Goal: Information Seeking & Learning: Understand process/instructions

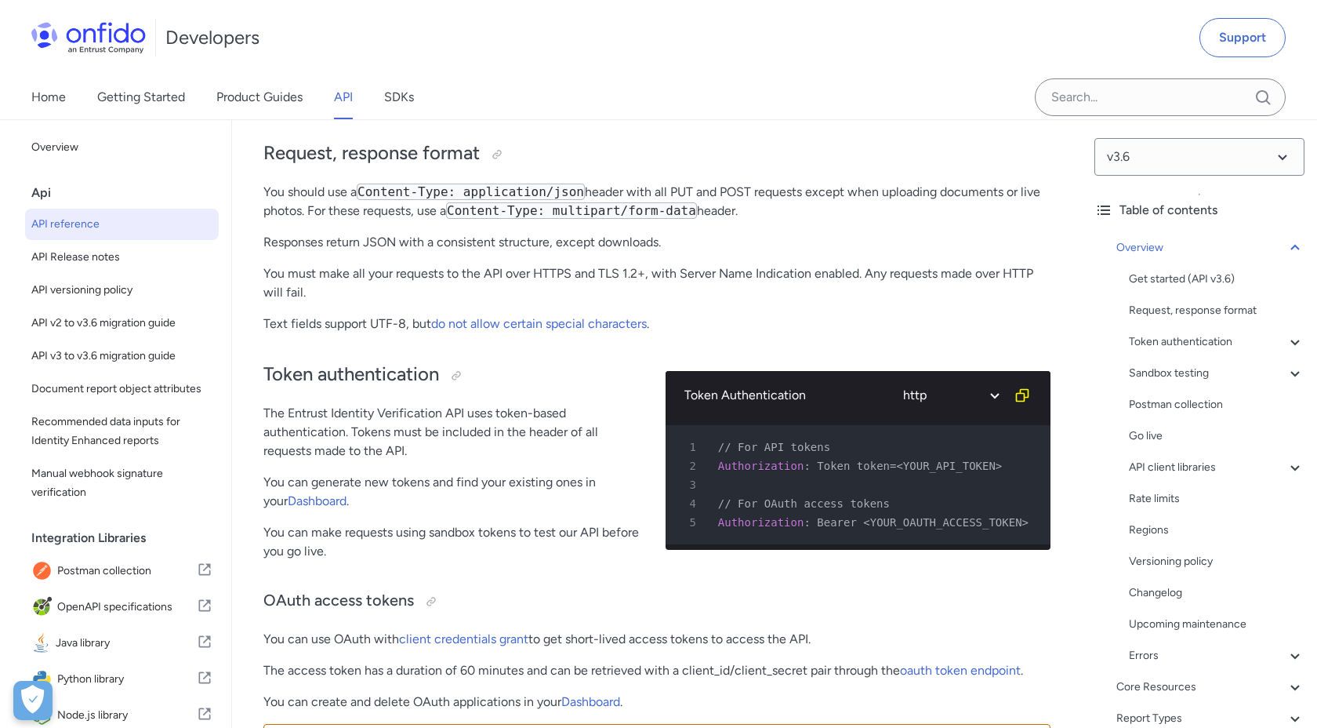
scroll to position [444, 0]
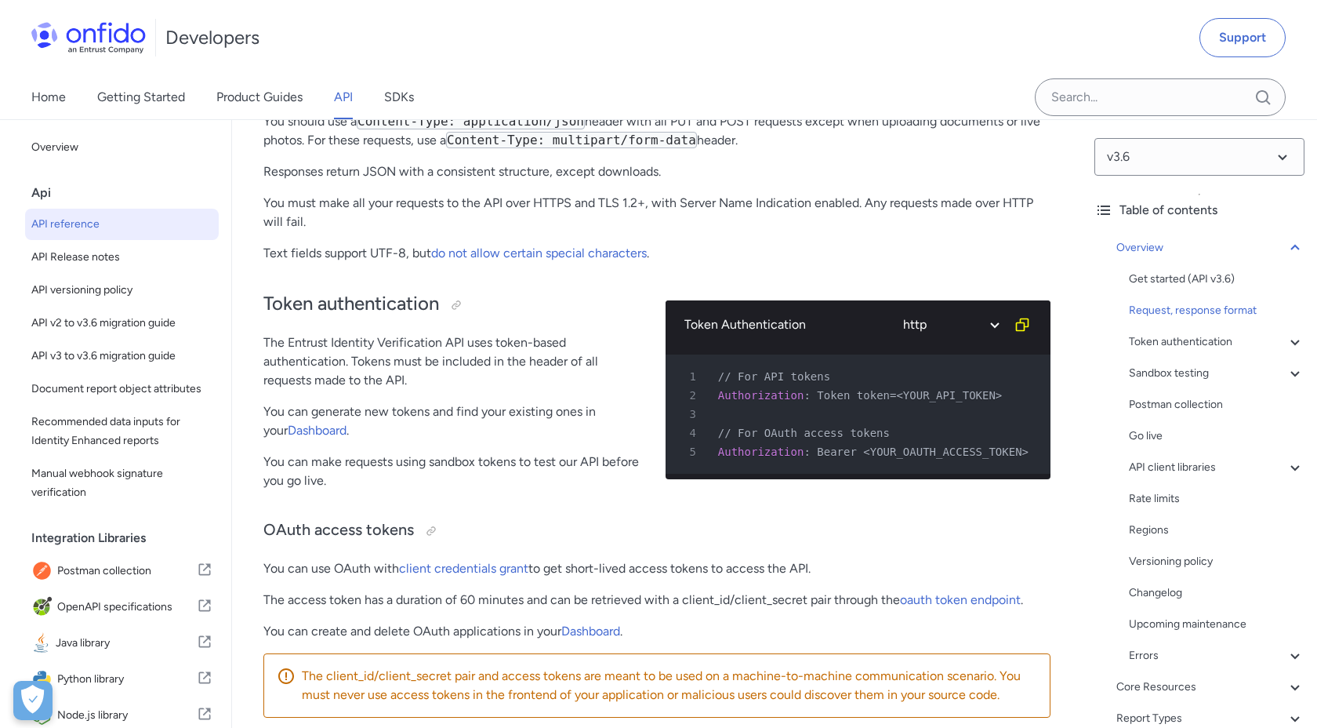
click at [477, 428] on p "You can generate new tokens and find your existing ones in your Dashboard ." at bounding box center [451, 421] width 377 height 38
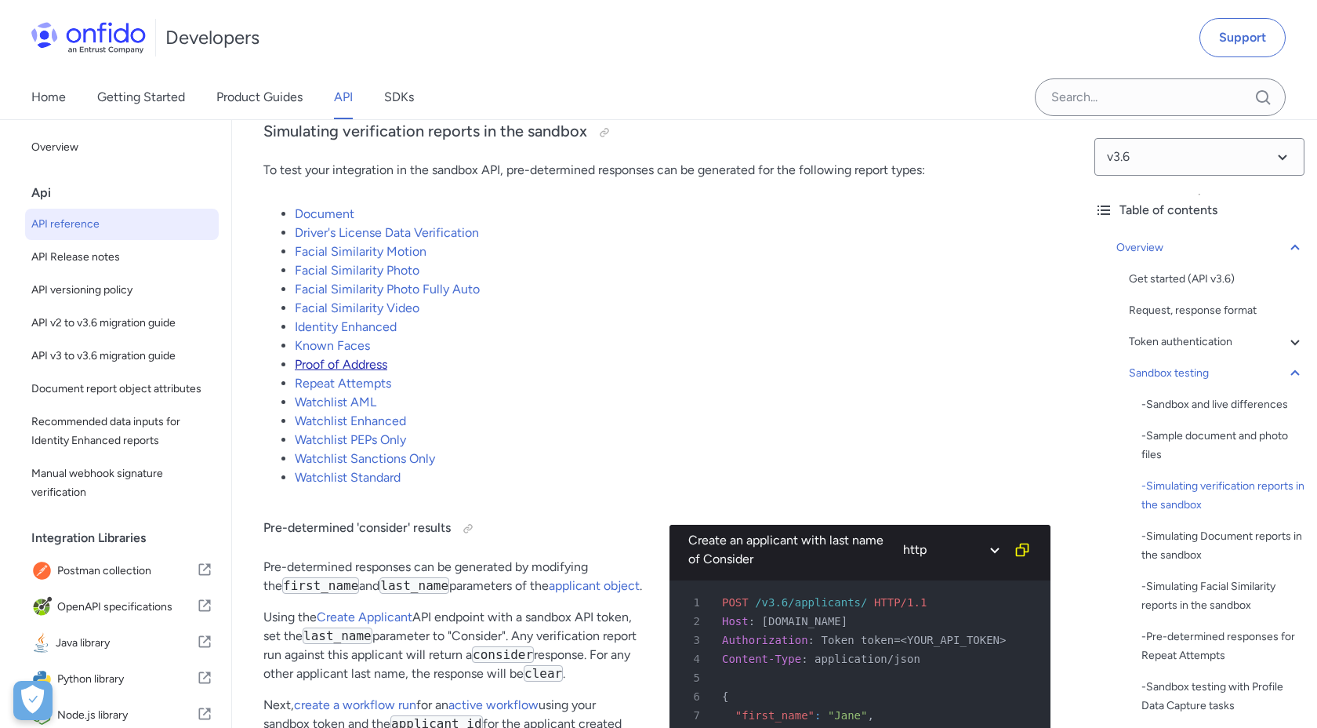
click at [346, 361] on link "Proof of Address" at bounding box center [341, 364] width 93 height 15
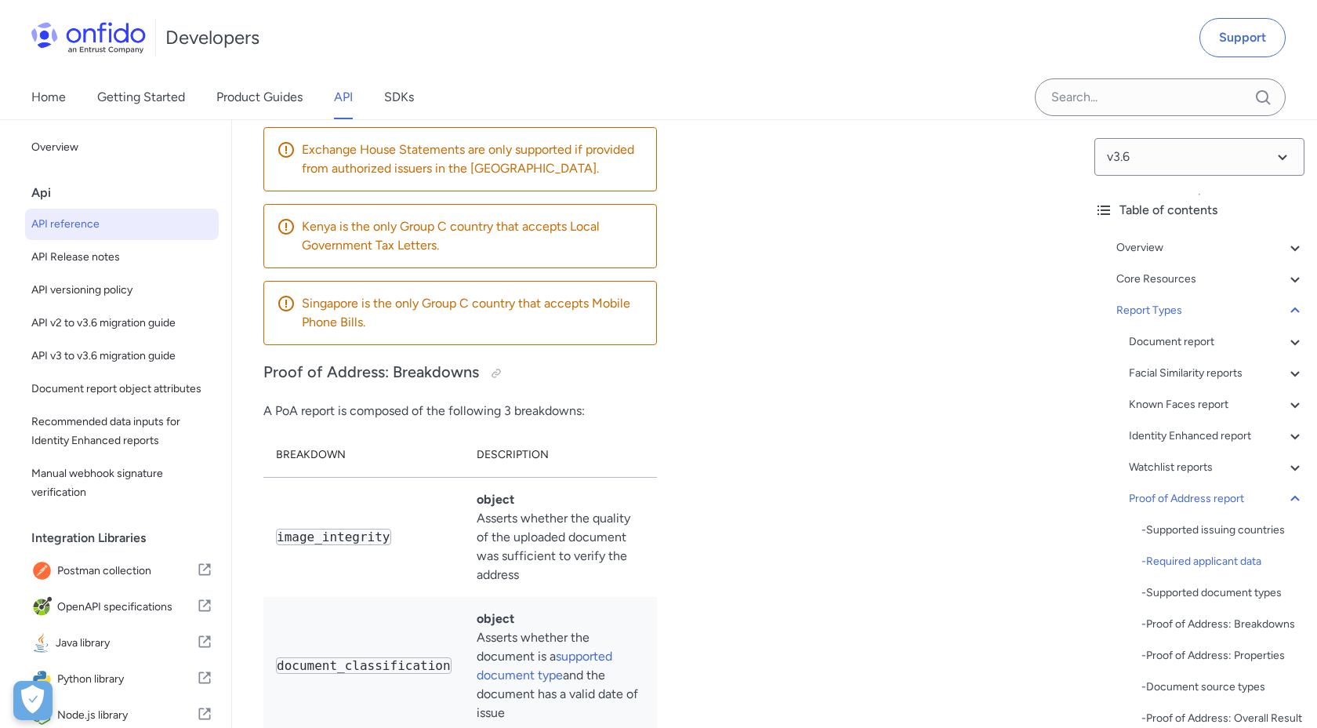
scroll to position [108713, 0]
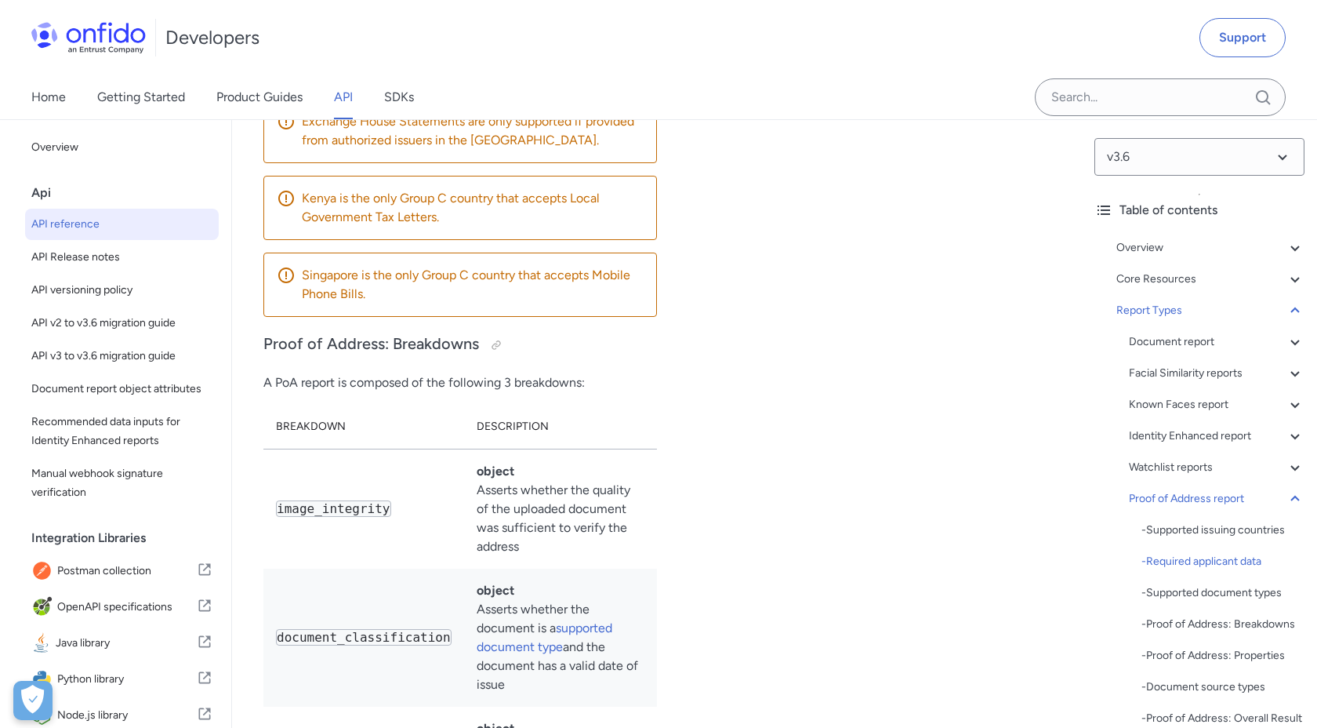
drag, startPoint x: 343, startPoint y: 325, endPoint x: 391, endPoint y: 401, distance: 89.2
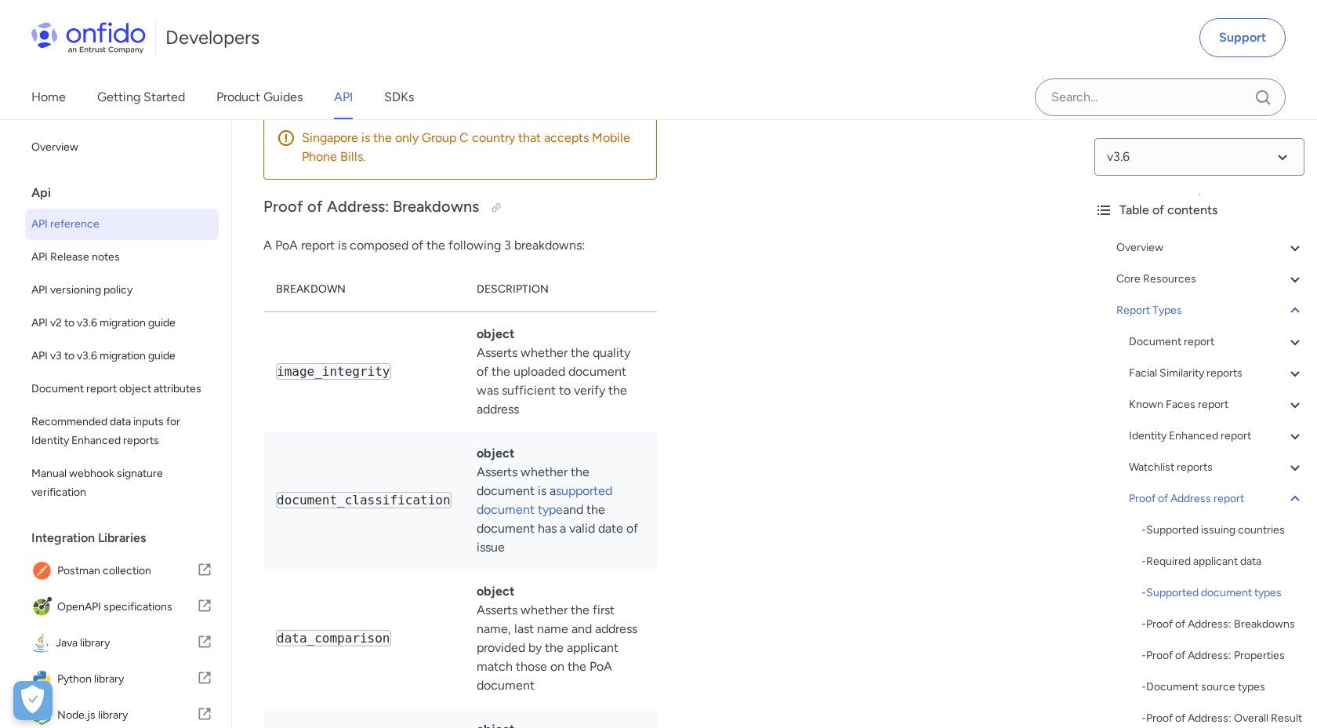
scroll to position [108817, 0]
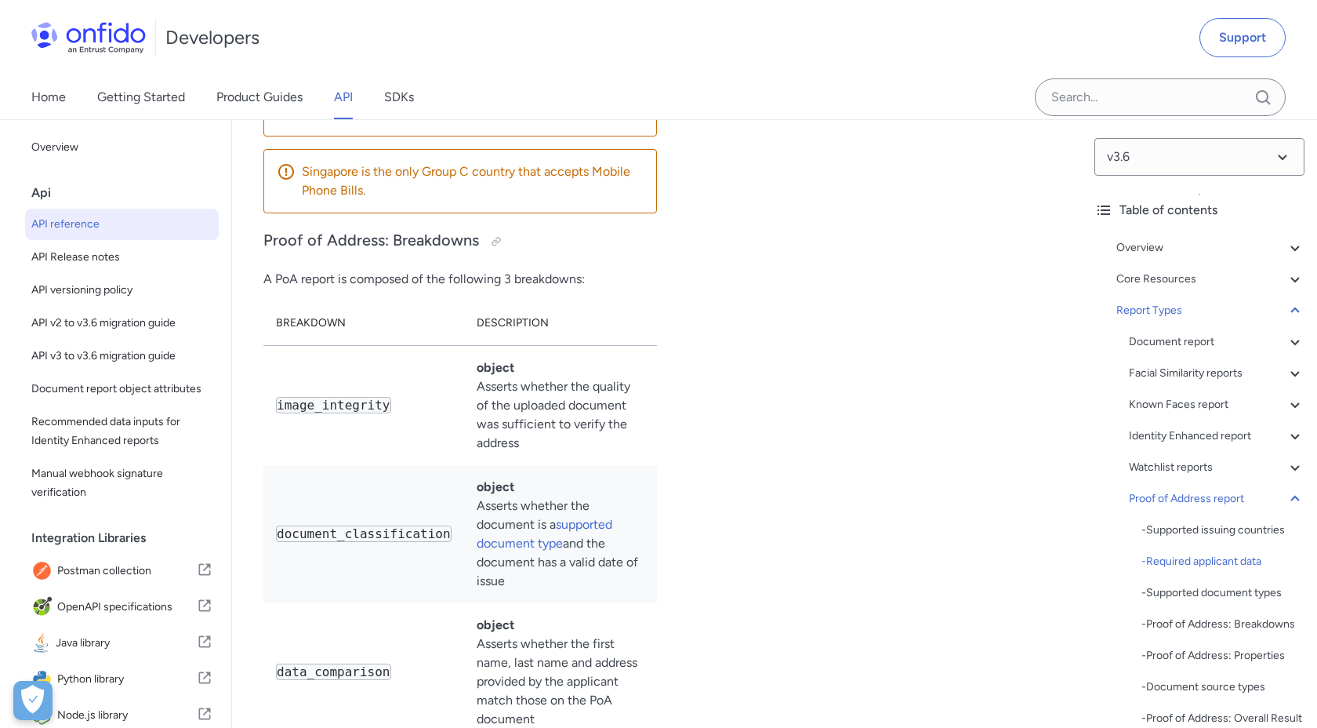
drag, startPoint x: 325, startPoint y: 227, endPoint x: 414, endPoint y: 289, distance: 108.3
drag, startPoint x: 332, startPoint y: 220, endPoint x: 396, endPoint y: 221, distance: 64.3
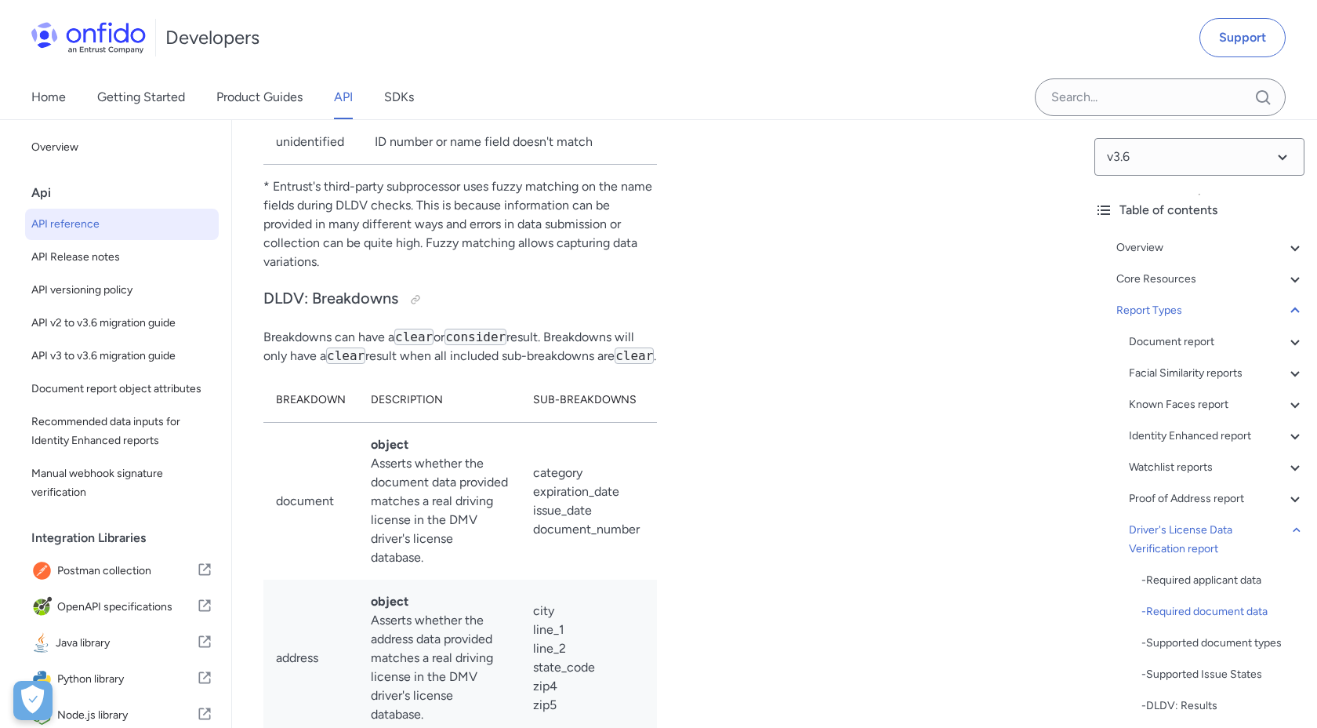
scroll to position [114619, 0]
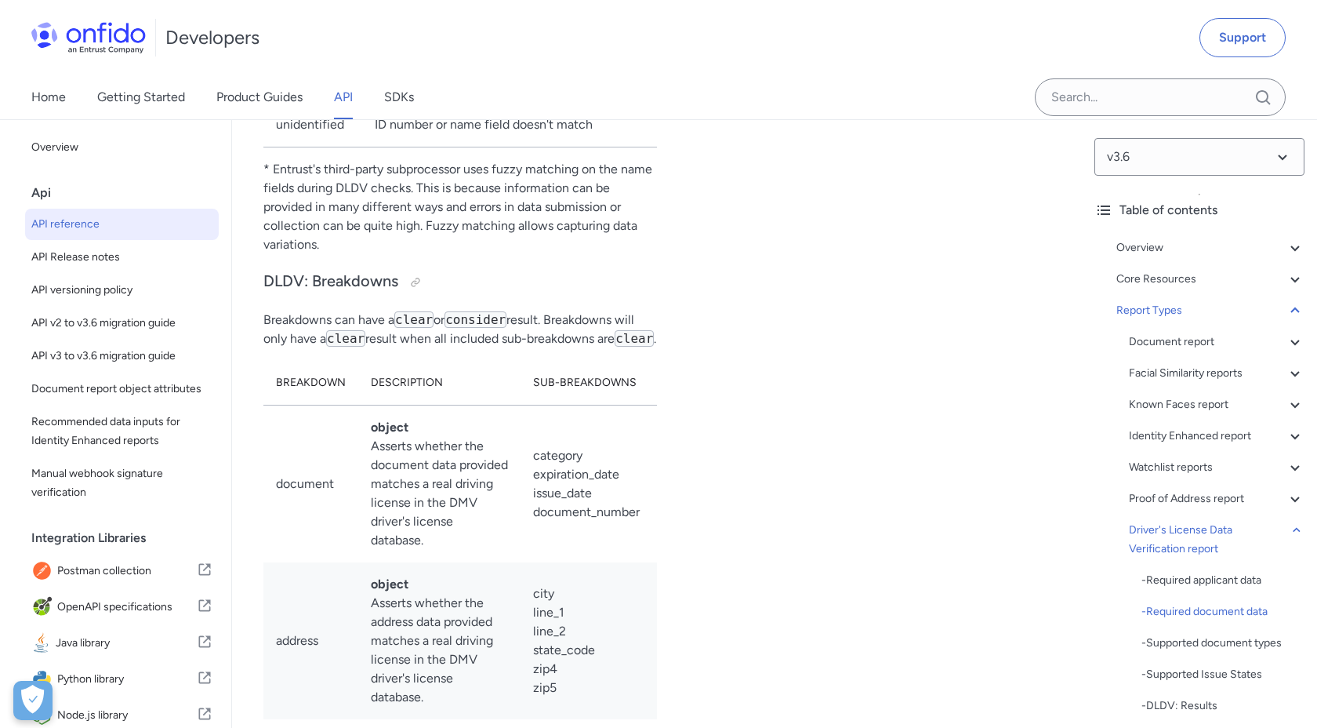
drag, startPoint x: 278, startPoint y: 179, endPoint x: 409, endPoint y: 235, distance: 143.3
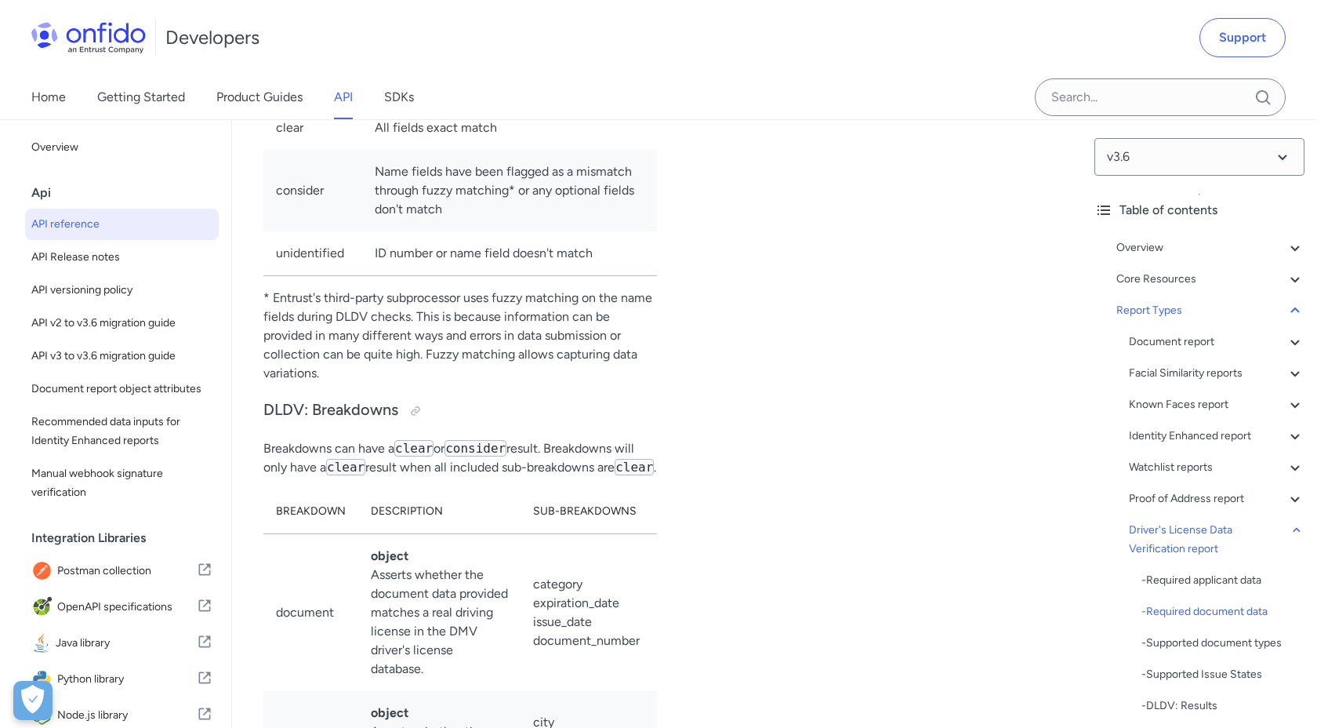
scroll to position [114584, 0]
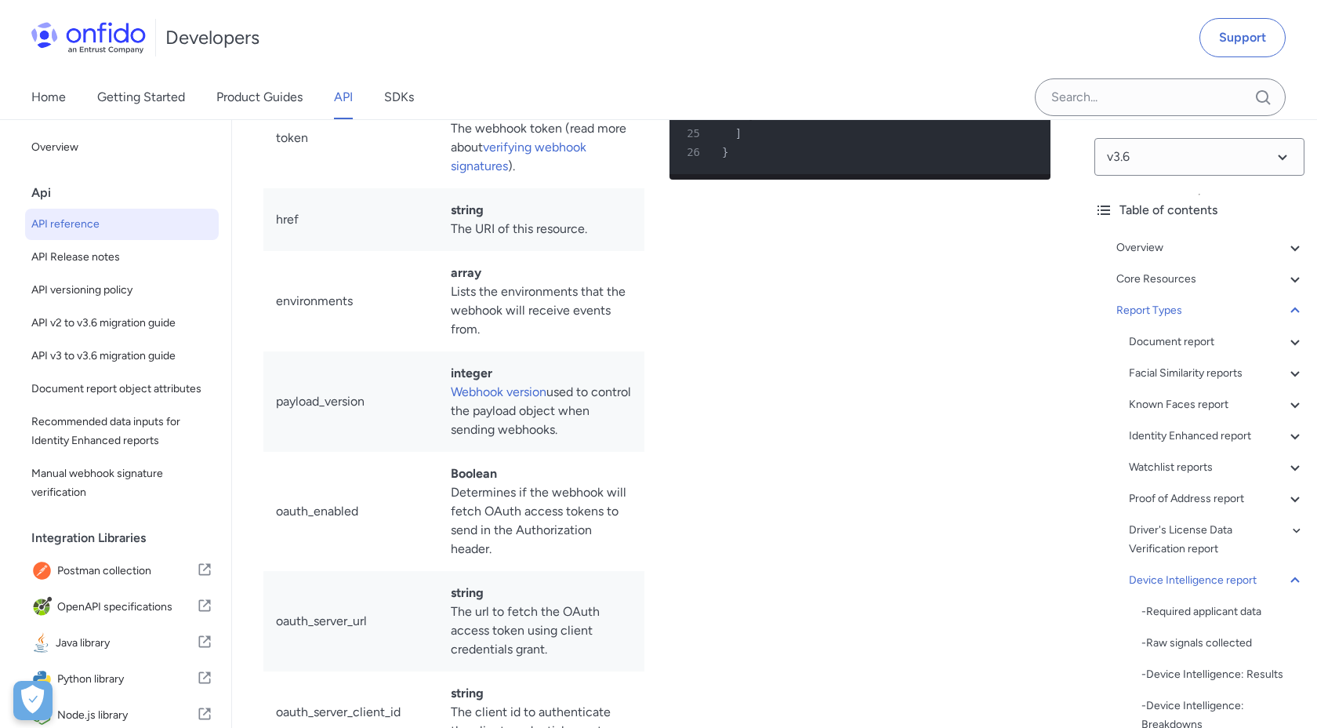
scroll to position [126195, 0]
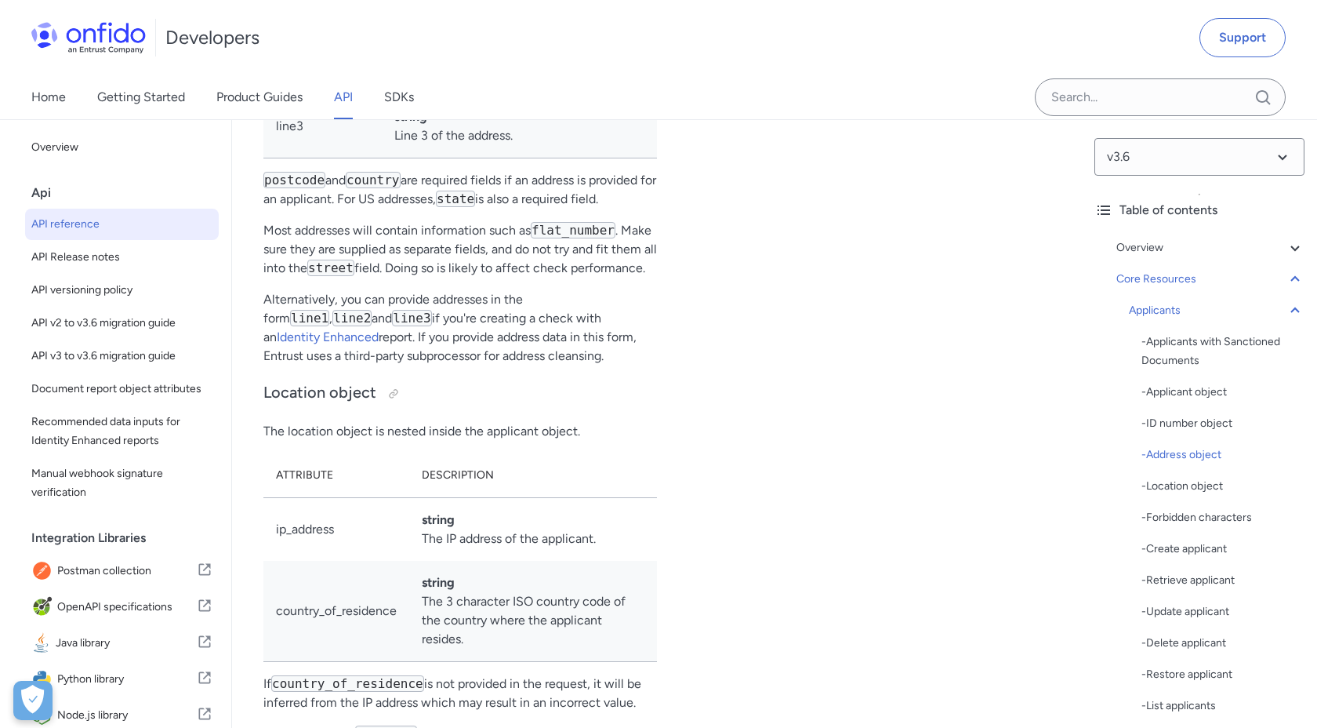
scroll to position [19081, 0]
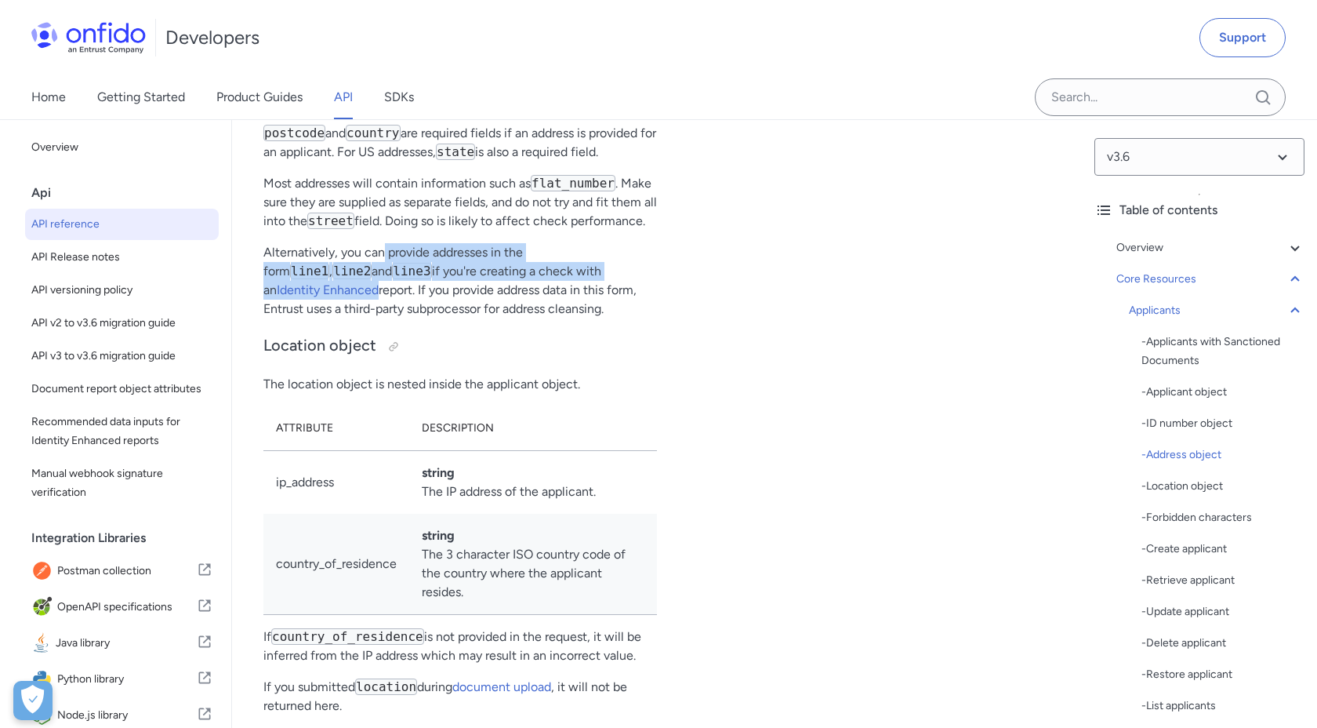
drag, startPoint x: 383, startPoint y: 442, endPoint x: 656, endPoint y: 457, distance: 274.1
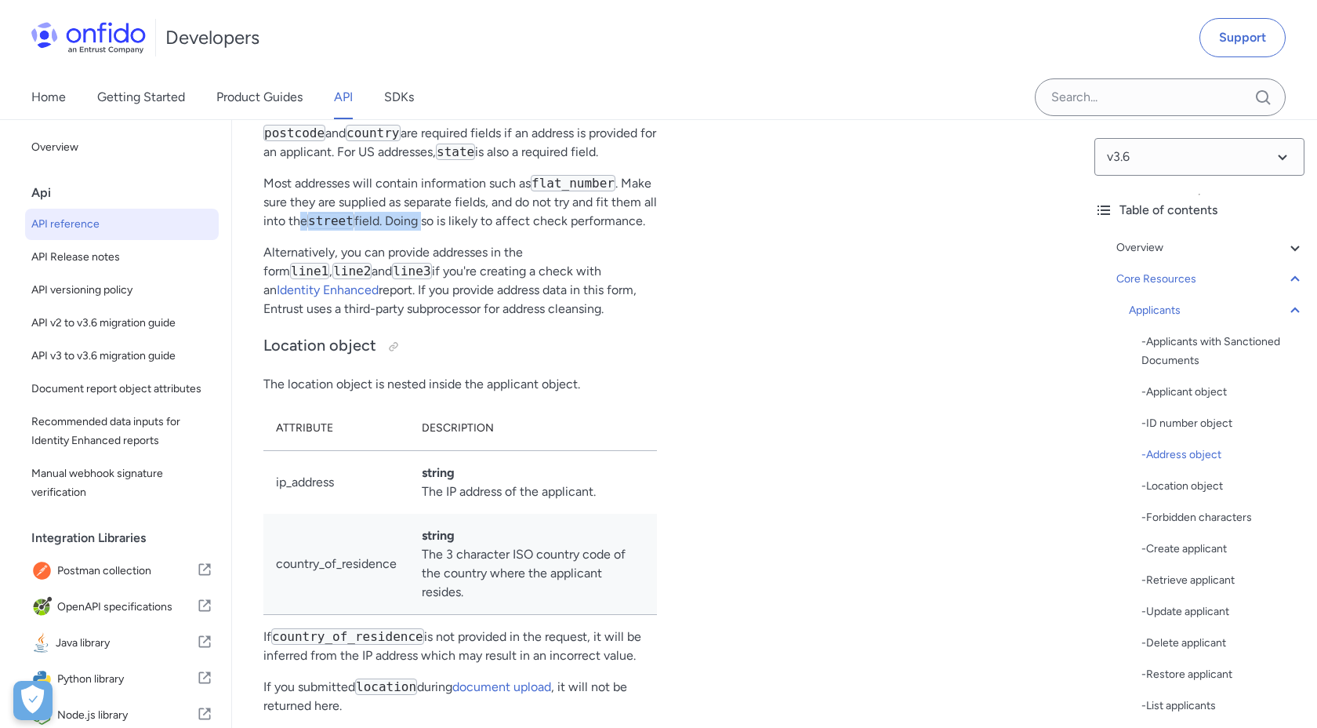
drag, startPoint x: 361, startPoint y: 391, endPoint x: 485, endPoint y: 393, distance: 123.9
click at [485, 231] on p "Most addresses will contain information such as flat_number . Make sure they ar…" at bounding box center [460, 202] width 394 height 56
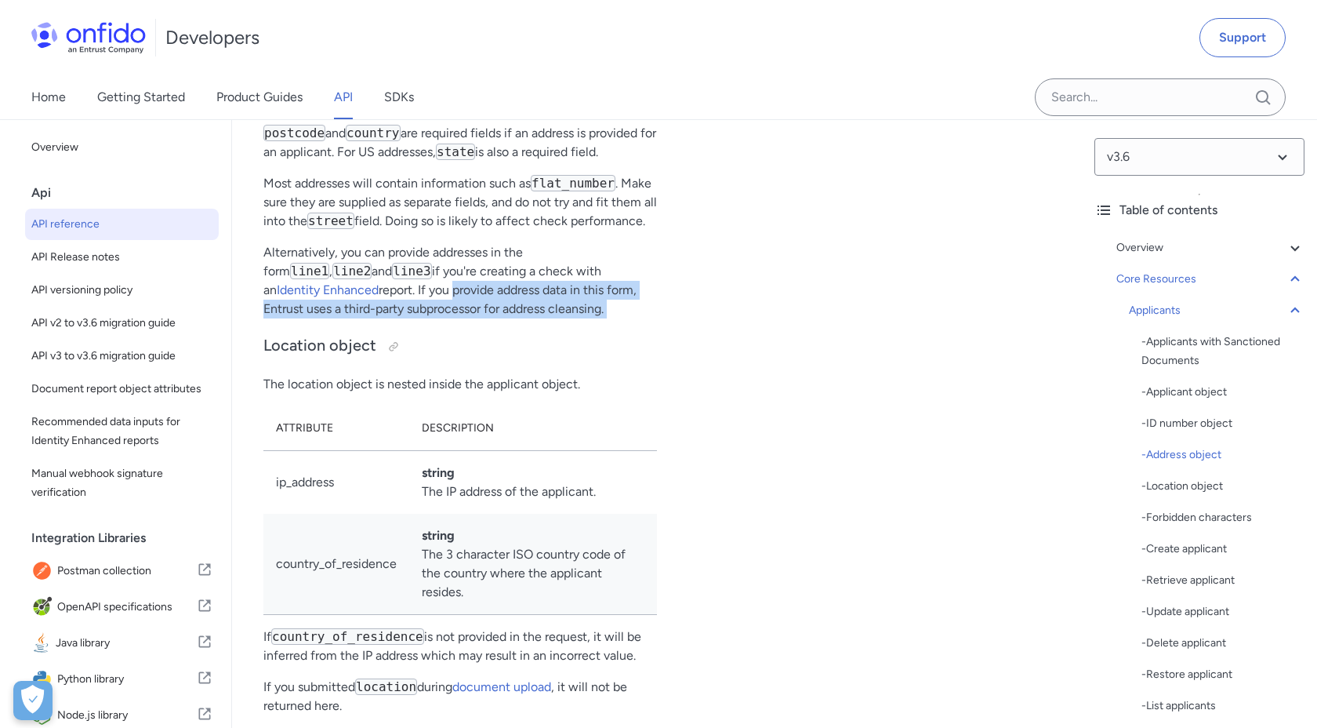
drag, startPoint x: 333, startPoint y: 477, endPoint x: 559, endPoint y: 509, distance: 228.1
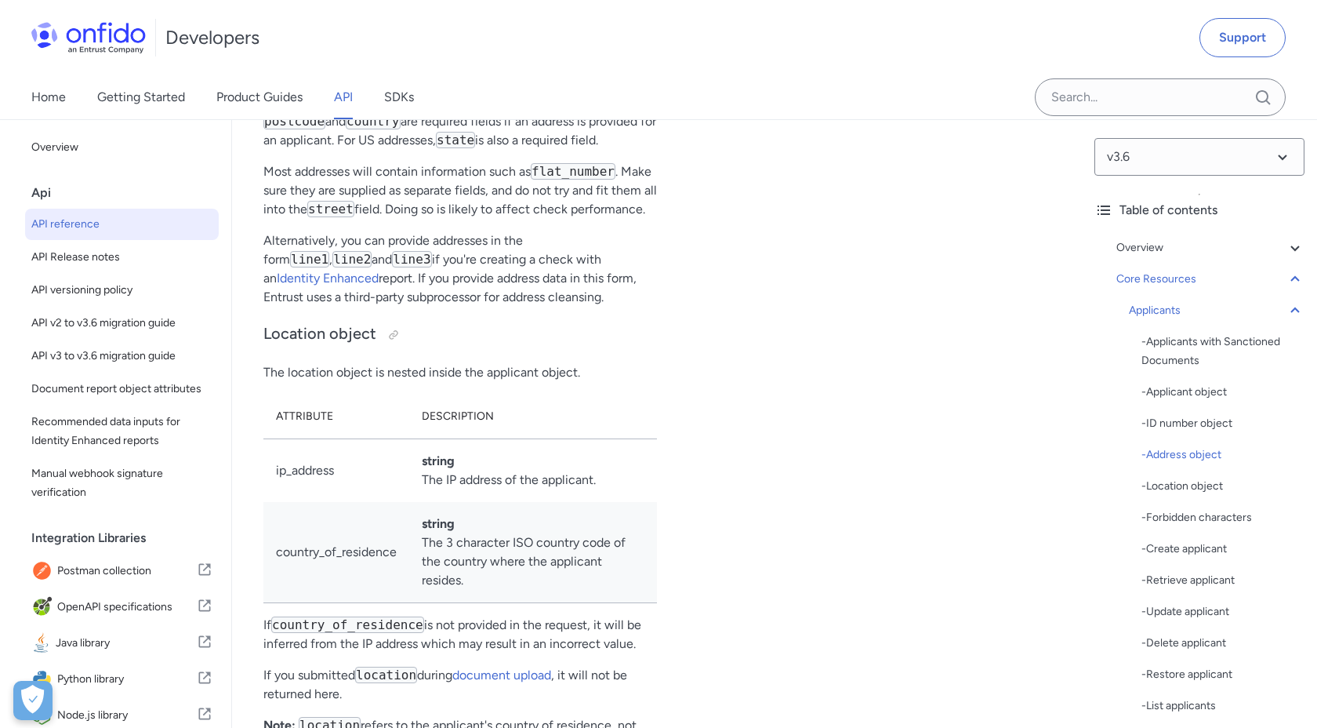
scroll to position [19099, 0]
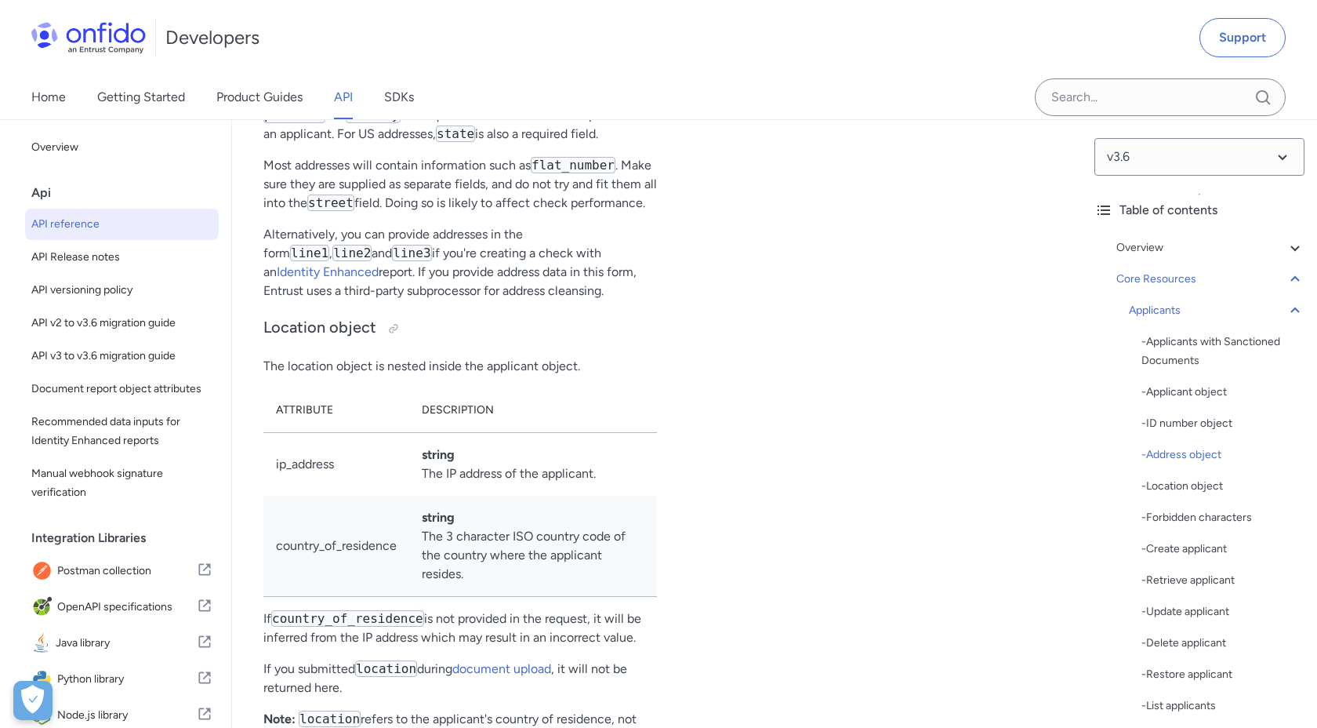
drag, startPoint x: 545, startPoint y: 477, endPoint x: 294, endPoint y: 409, distance: 259.9
click at [443, 213] on p "Most addresses will contain information such as flat_number . Make sure they ar…" at bounding box center [460, 184] width 394 height 56
drag, startPoint x: 370, startPoint y: 373, endPoint x: 457, endPoint y: 387, distance: 88.1
click at [460, 213] on p "Most addresses will contain information such as flat_number . Make sure they ar…" at bounding box center [460, 184] width 394 height 56
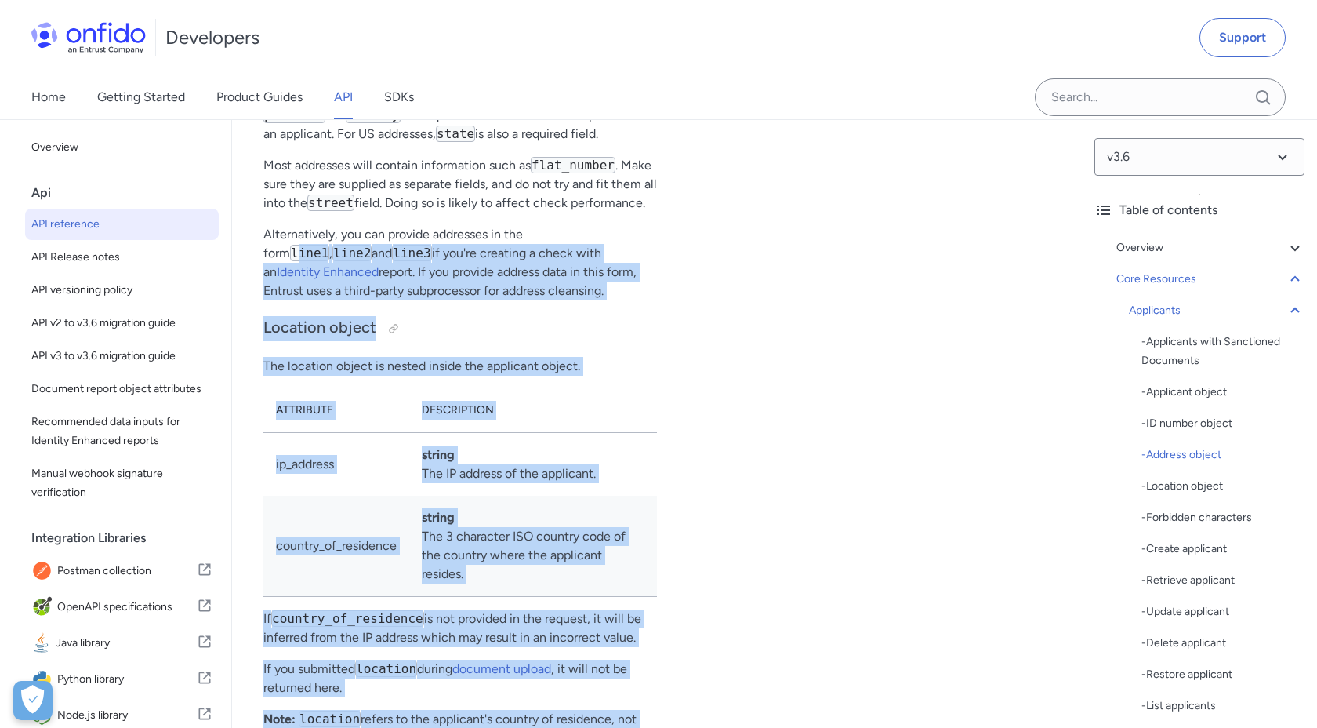
drag, startPoint x: 565, startPoint y: 412, endPoint x: 666, endPoint y: 433, distance: 102.6
